Goal: Information Seeking & Learning: Learn about a topic

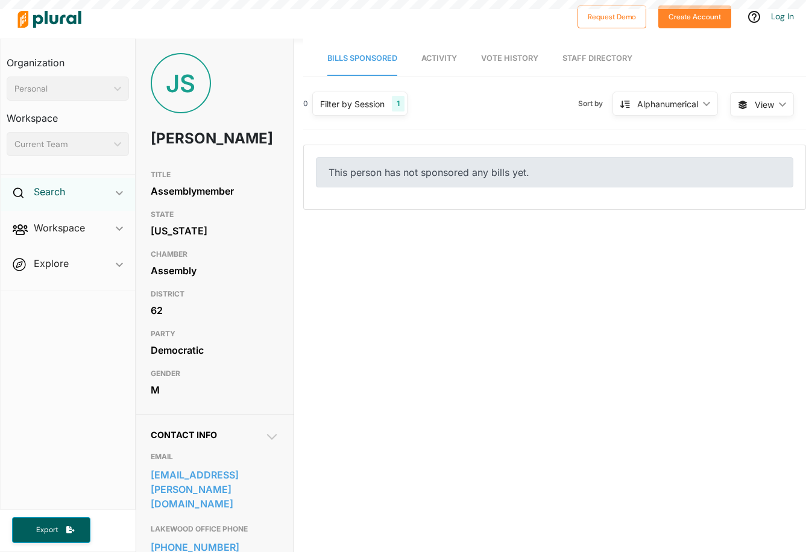
click at [45, 189] on h2 "Search" at bounding box center [49, 191] width 31 height 13
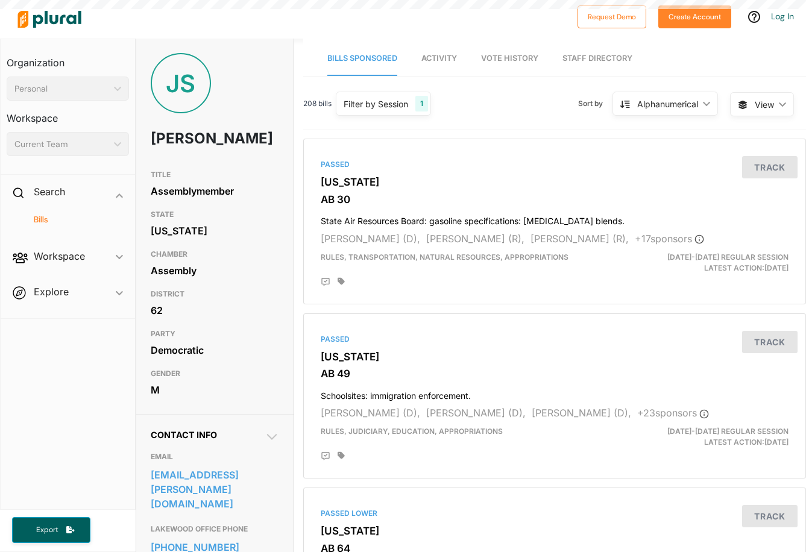
click at [31, 224] on h4 "Bills" at bounding box center [71, 219] width 104 height 11
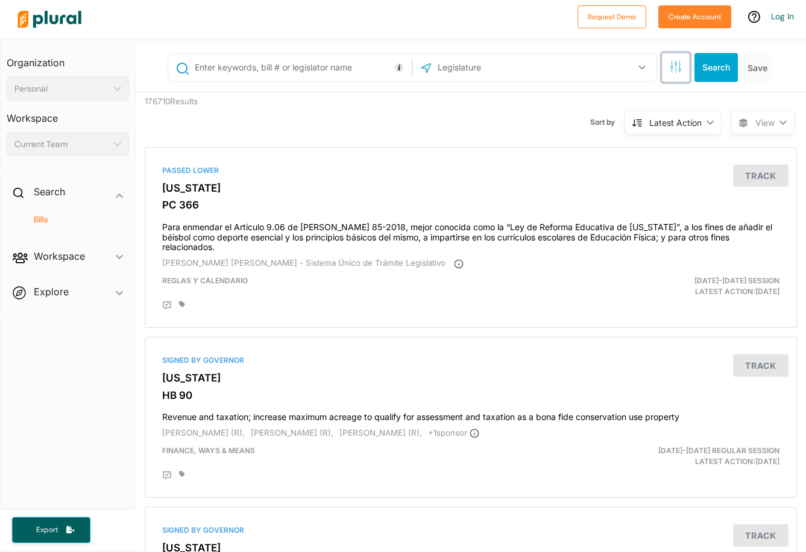
click at [673, 68] on icon "button" at bounding box center [676, 67] width 12 height 12
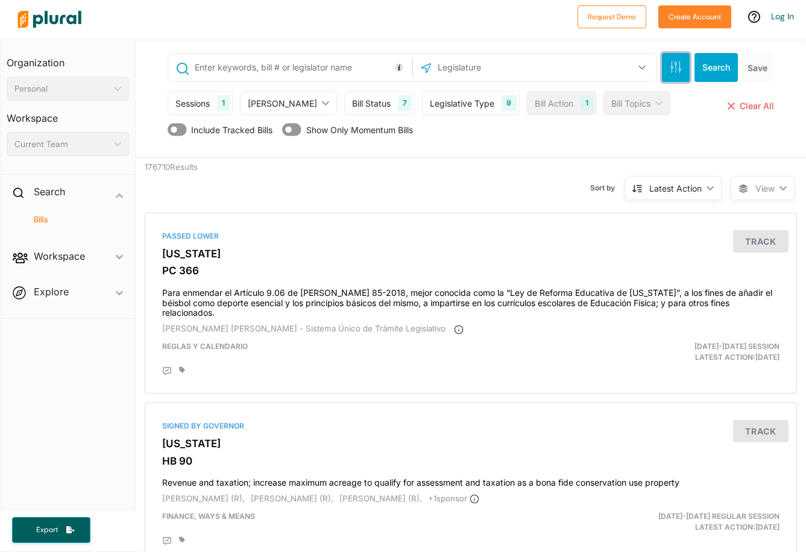
click at [680, 67] on icon "button" at bounding box center [676, 67] width 12 height 12
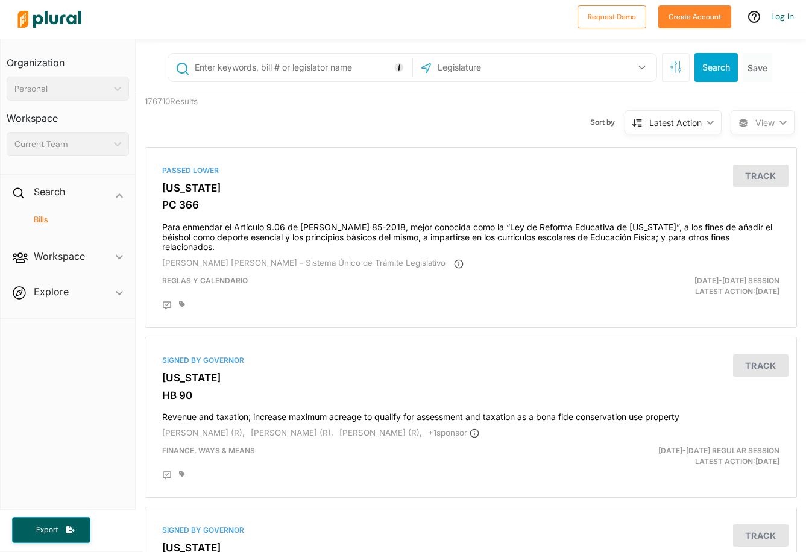
click at [253, 81] on div at bounding box center [290, 68] width 244 height 28
click at [251, 74] on input "text" at bounding box center [301, 67] width 215 height 23
type input "education"
click at [758, 73] on button "Save" at bounding box center [758, 67] width 30 height 29
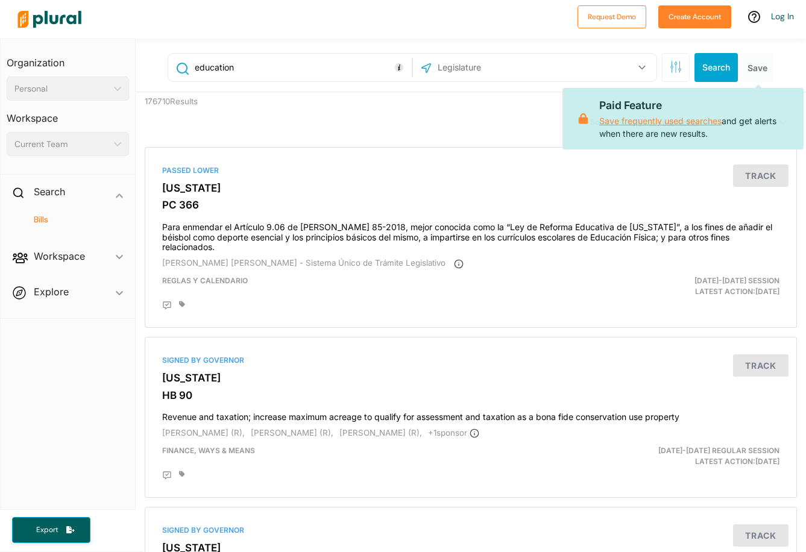
click at [680, 122] on link "Save frequently used searches" at bounding box center [660, 121] width 122 height 10
